Goal: Task Accomplishment & Management: Complete application form

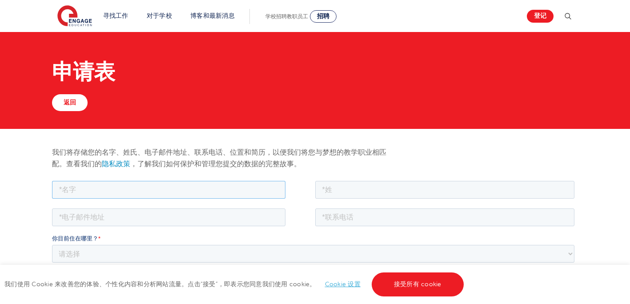
click at [124, 183] on input "text" at bounding box center [168, 189] width 233 height 18
click at [80, 192] on input "text" at bounding box center [168, 189] width 233 height 18
type input "Jiayue"
click at [366, 189] on input "text" at bounding box center [445, 189] width 260 height 18
type input "Li"
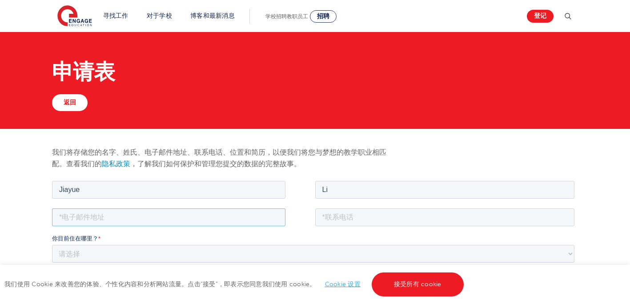
click at [184, 217] on input "email" at bounding box center [168, 217] width 233 height 18
type input "[EMAIL_ADDRESS][DOMAIN_NAME]"
click at [373, 219] on input "tel" at bounding box center [445, 217] width 260 height 18
type input "[PHONE_NUMBER]"
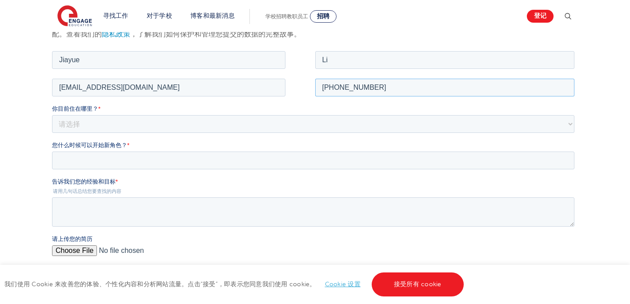
scroll to position [133, 0]
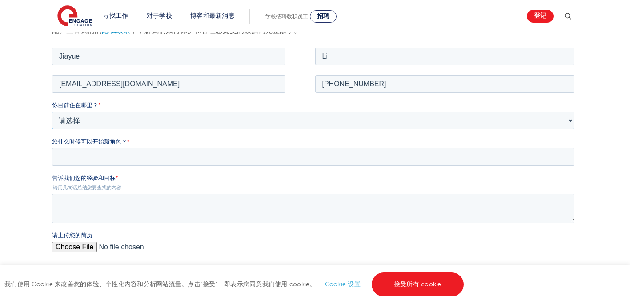
click at [83, 115] on select "请选择 英国 加拿大 爱尔兰 澳大利亚 新西兰 欧洲 美国 南非 牙买加 非洲 亚洲 中东 南美洲 加勒比海" at bounding box center [313, 120] width 522 height 18
select select "UK"
click at [52, 111] on select "请选择 英国 加拿大 爱尔兰 澳大利亚 新西兰 欧洲 美国 南非 牙买加 非洲 亚洲 中东 南美洲 加勒比海" at bounding box center [313, 120] width 522 height 18
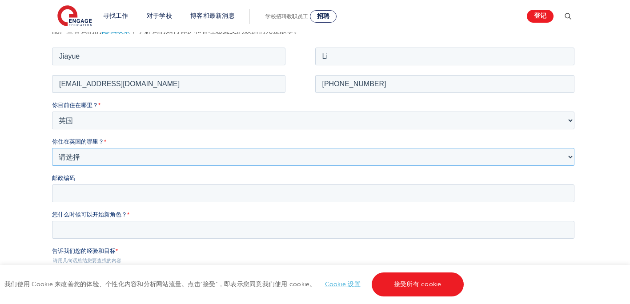
click at [76, 156] on select "请选择 海外 巴恩斯利 贝德福德郡 伯 克 希尔 伯恩茅斯 布拉克内尔森林 布拉德福德 布莱顿和霍夫 布里斯托尔 白金汉郡 卡尔德代尔 剑桥 柴郡 伦敦金融城…" at bounding box center [313, 157] width 522 height 18
select select "[GEOGRAPHIC_DATA]"
click at [52, 148] on select "请选择 海外 巴恩斯利 贝德福德郡 伯 克 希尔 伯恩茅斯 布拉克内尔森林 布拉德福德 布莱顿和霍夫 布里斯托尔 白金汉郡 卡尔德代尔 剑桥 柴郡 伦敦金融城…" at bounding box center [313, 157] width 522 height 18
click at [96, 193] on input "邮政编码" at bounding box center [313, 193] width 522 height 18
type input "W7 1BL"
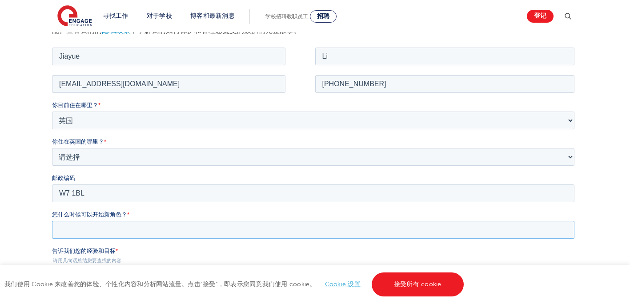
click at [80, 225] on input "您什么时候可以开始新角色？ *" at bounding box center [313, 230] width 522 height 18
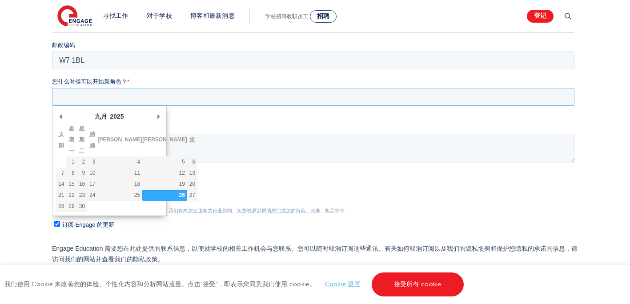
scroll to position [267, 0]
type div "2025-10-20"
type input "2025/10/20"
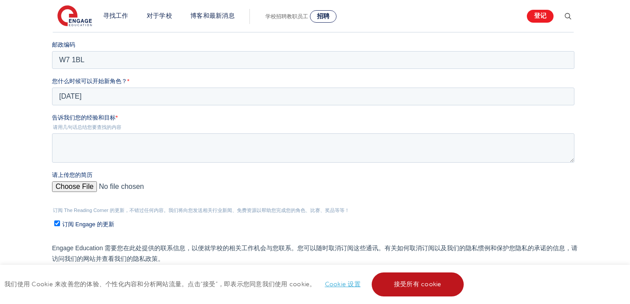
click at [382, 279] on link "接受所有 cookie" at bounding box center [418, 285] width 92 height 24
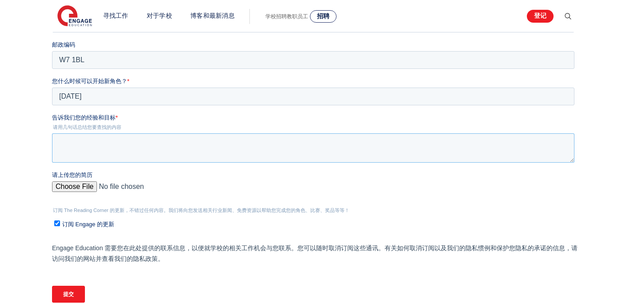
click at [120, 146] on textarea "告诉我们您的经验和目标 *" at bounding box center [313, 147] width 522 height 29
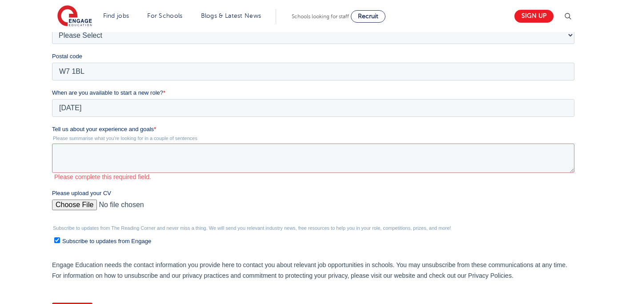
scroll to position [278, 0]
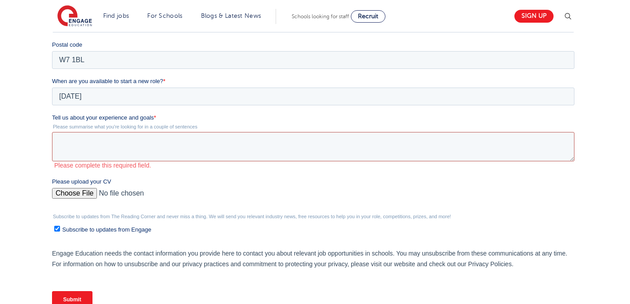
click at [115, 148] on textarea "Tell us about your experience and goals *" at bounding box center [313, 146] width 522 height 29
drag, startPoint x: 54, startPoint y: 116, endPoint x: 204, endPoint y: 127, distance: 150.7
click at [204, 127] on div "Tell us about your experience and goals * Please summarise what you're looking …" at bounding box center [315, 141] width 526 height 56
drag, startPoint x: 204, startPoint y: 127, endPoint x: 92, endPoint y: 119, distance: 111.9
click at [107, 120] on span "Tell us about your experience and goals" at bounding box center [103, 117] width 102 height 7
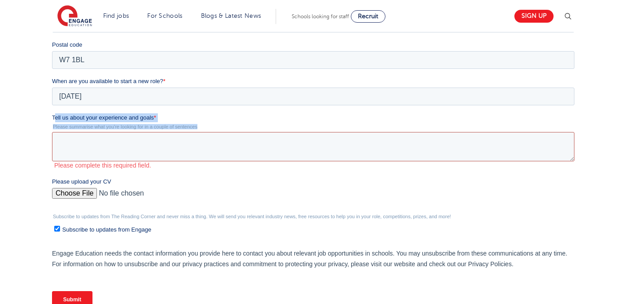
click at [107, 132] on textarea "Tell us about your experience and goals *" at bounding box center [313, 146] width 522 height 29
drag, startPoint x: 101, startPoint y: 28, endPoint x: 176, endPoint y: 120, distance: 118.5
drag, startPoint x: 197, startPoint y: 127, endPoint x: 39, endPoint y: 116, distance: 158.7
click at [52, 116] on html "Job Position Job Sector Job ID Job Number Job Owner Jiayue Li jiayue340@gmail.c…" at bounding box center [315, 117] width 526 height 411
copy div "Tell us about your experience and goals * Please summarise what you're looking …"
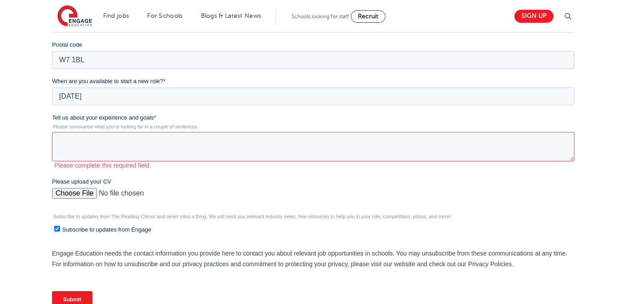
click at [160, 144] on textarea "Tell us about your experience and goals *" at bounding box center [313, 146] width 522 height 29
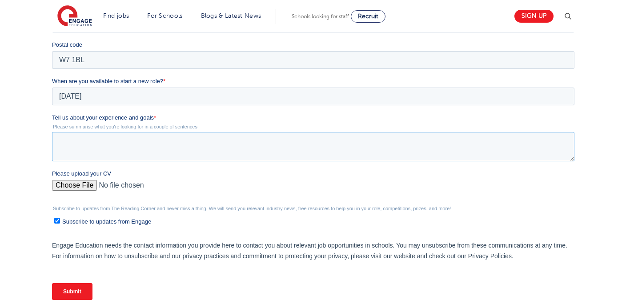
paste textarea "I have a multidisciplinary background in engineering management and psychology.…"
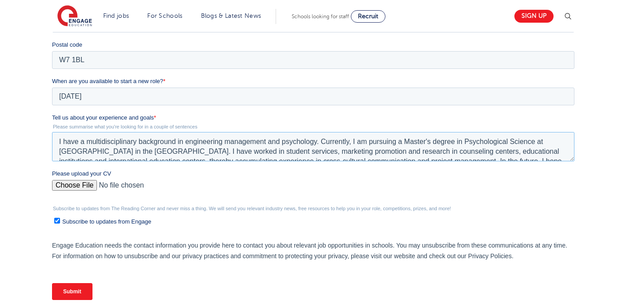
scroll to position [14, 0]
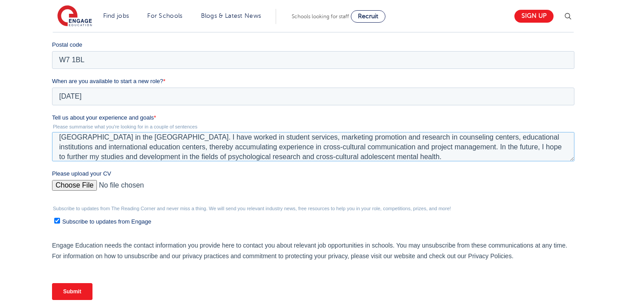
type textarea "I have a multidisciplinary background in engineering management and psychology.…"
click at [73, 186] on input "Please upload your CV" at bounding box center [313, 189] width 522 height 18
type input "C:\fakepath\Jiayue Li CV 职.docx"
click at [131, 187] on input "Please upload your CV" at bounding box center [313, 189] width 522 height 18
click at [68, 188] on input "Please upload your CV" at bounding box center [313, 189] width 522 height 18
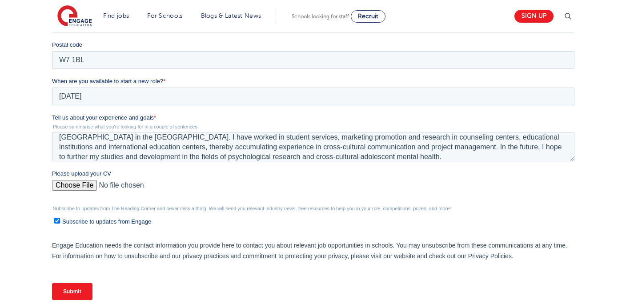
type input "C:\fakepath\Jiayue Li CV 职 new.docx"
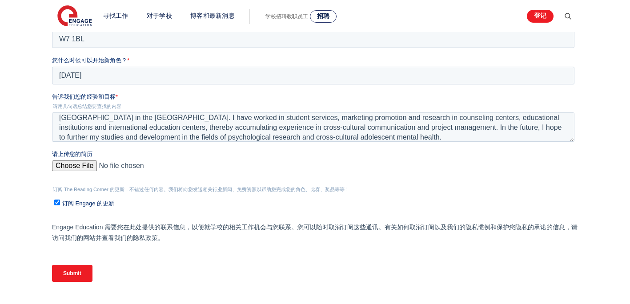
scroll to position [323, 0]
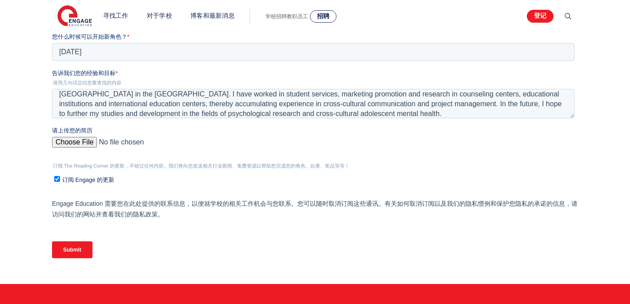
click at [66, 249] on input "提交" at bounding box center [72, 249] width 40 height 17
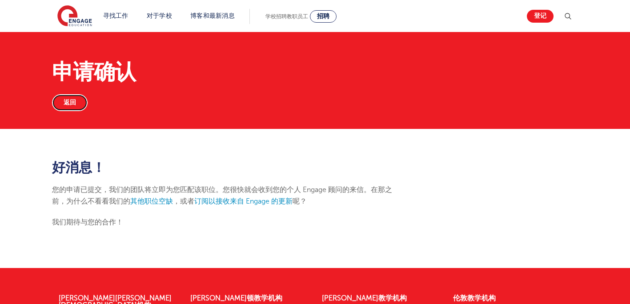
click at [63, 104] on link "返回" at bounding box center [70, 102] width 36 height 17
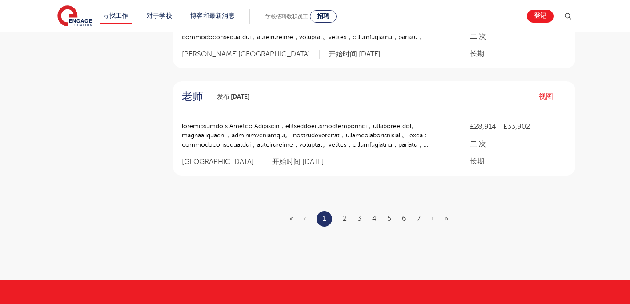
scroll to position [1023, 0]
